Goal: Transaction & Acquisition: Purchase product/service

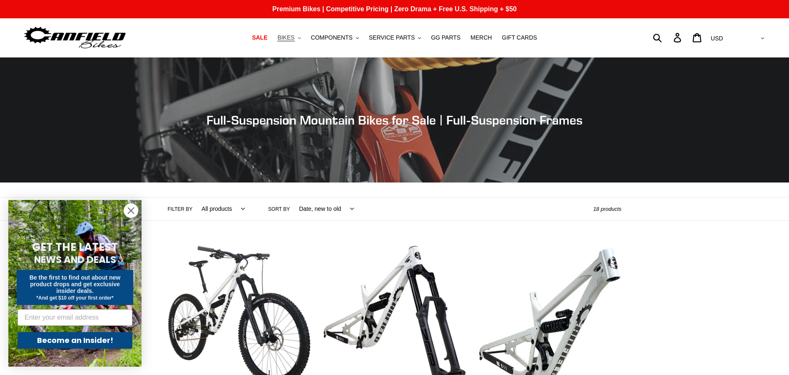
click at [305, 40] on button "BIKES .cls-1{fill:#231f20}" at bounding box center [289, 37] width 32 height 11
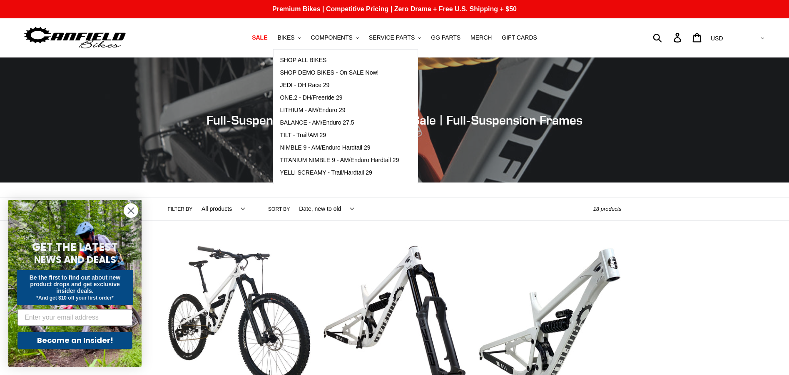
click at [267, 38] on span "SALE" at bounding box center [259, 37] width 15 height 7
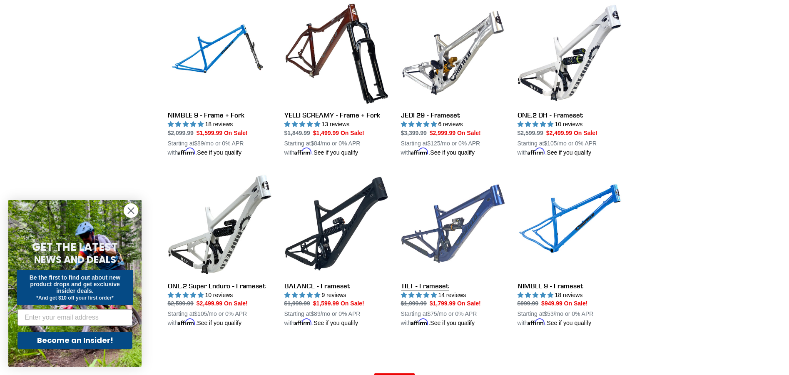
scroll to position [1208, 0]
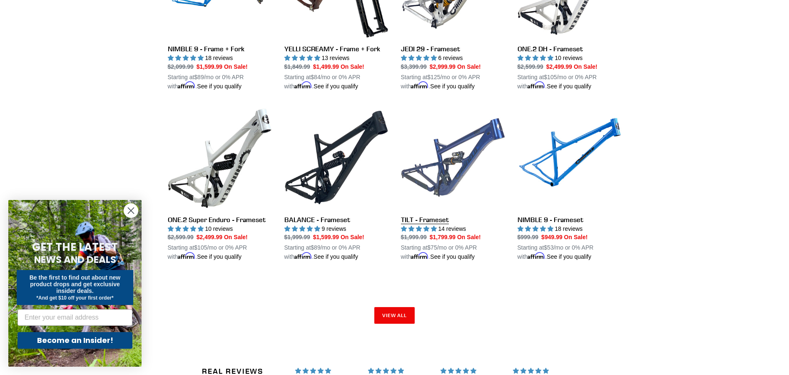
click at [460, 164] on link "TILT - Frameset" at bounding box center [453, 183] width 104 height 156
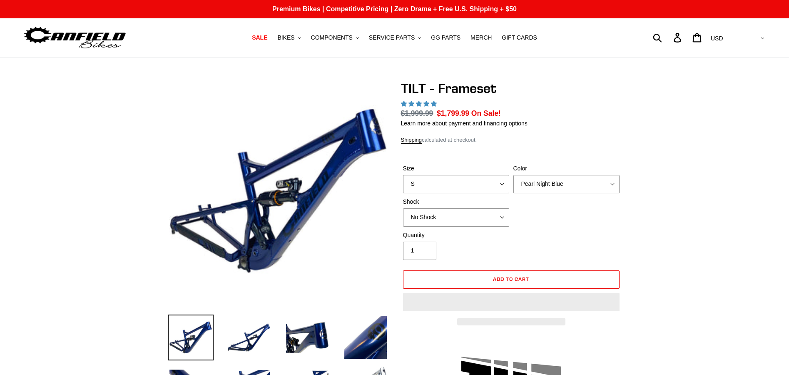
select select "highest-rating"
